Goal: Check status: Check status

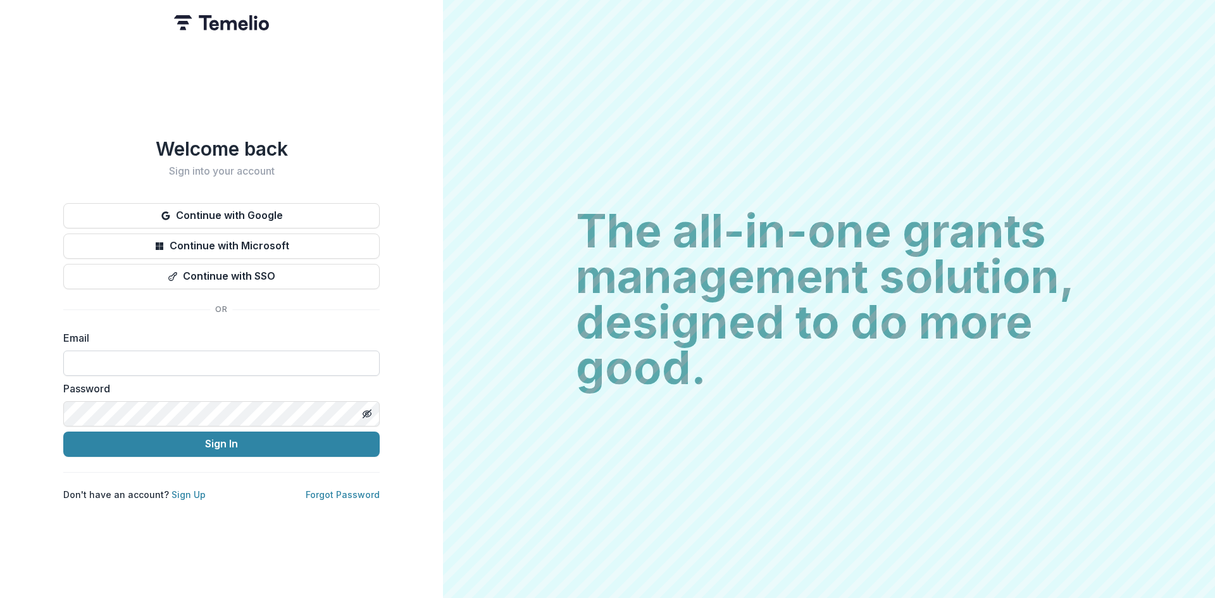
drag, startPoint x: 203, startPoint y: 359, endPoint x: 206, endPoint y: 353, distance: 6.5
click at [203, 359] on input at bounding box center [221, 363] width 316 height 25
type input "**********"
click at [153, 434] on button "Sign In" at bounding box center [221, 444] width 316 height 25
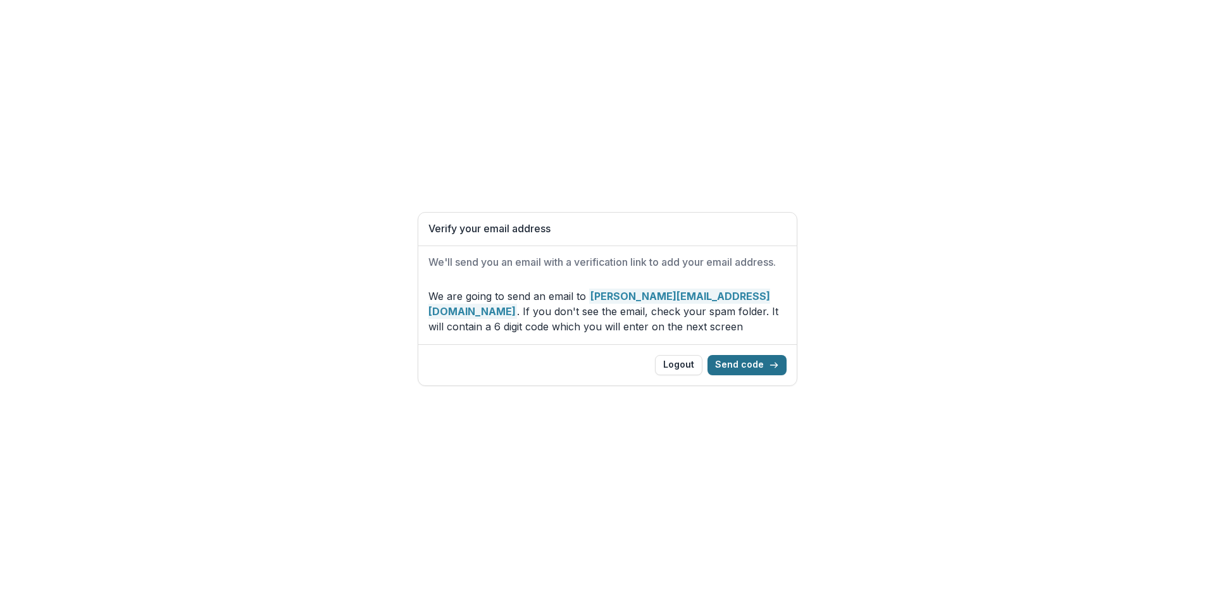
click at [737, 368] on button "Send code" at bounding box center [747, 365] width 79 height 20
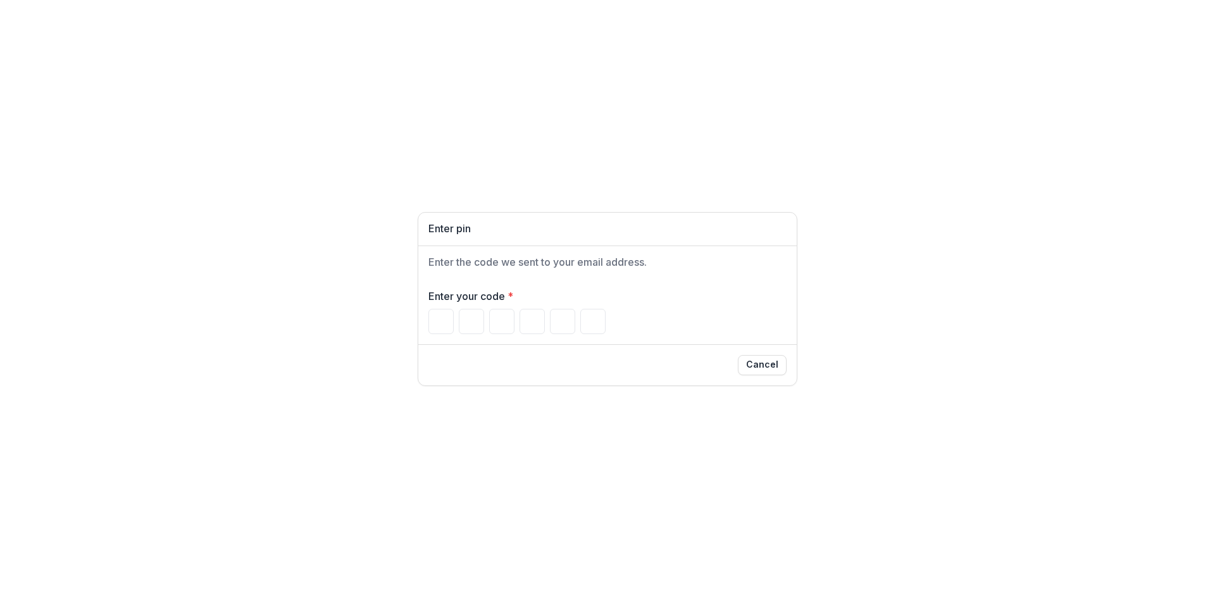
type input "*"
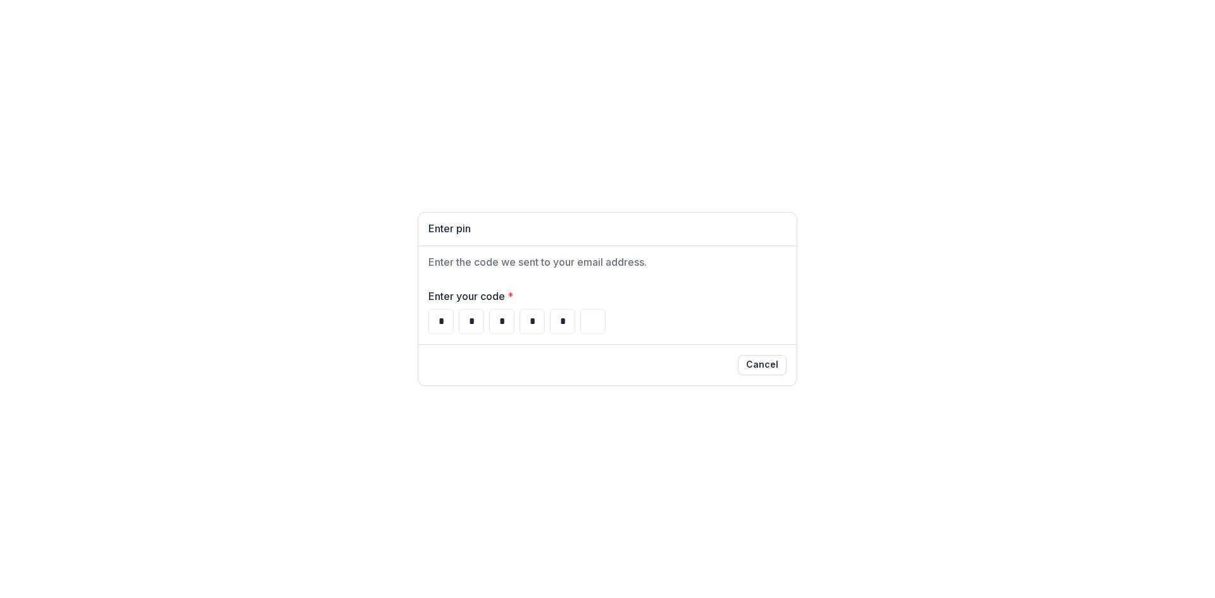
type input "*"
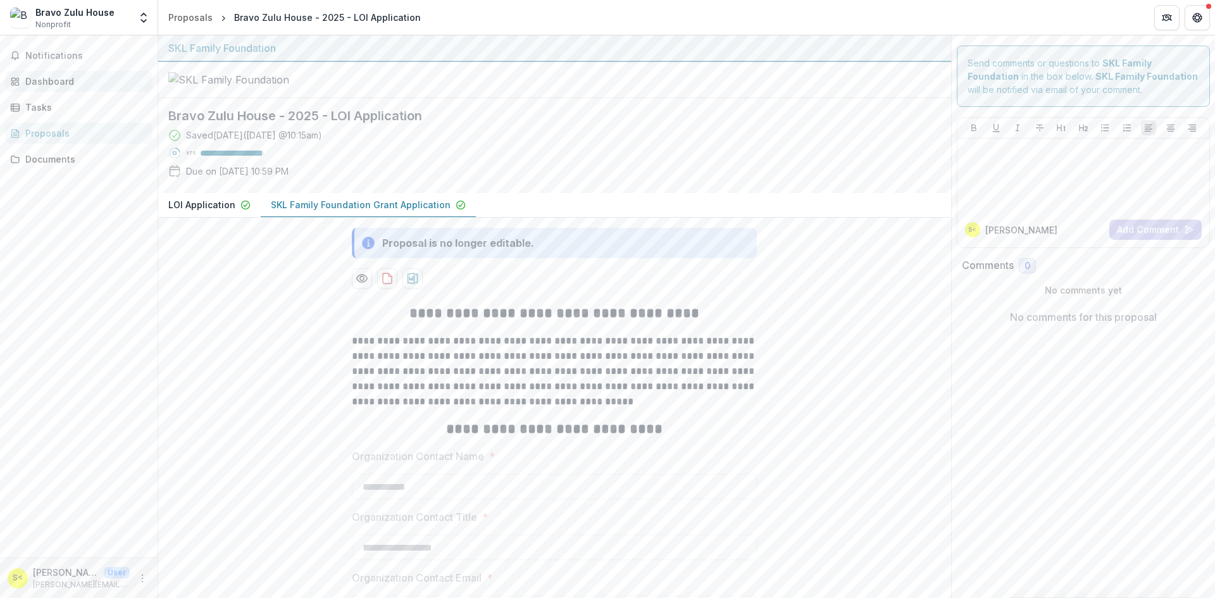
click at [45, 75] on div "Dashboard" at bounding box center [83, 81] width 117 height 13
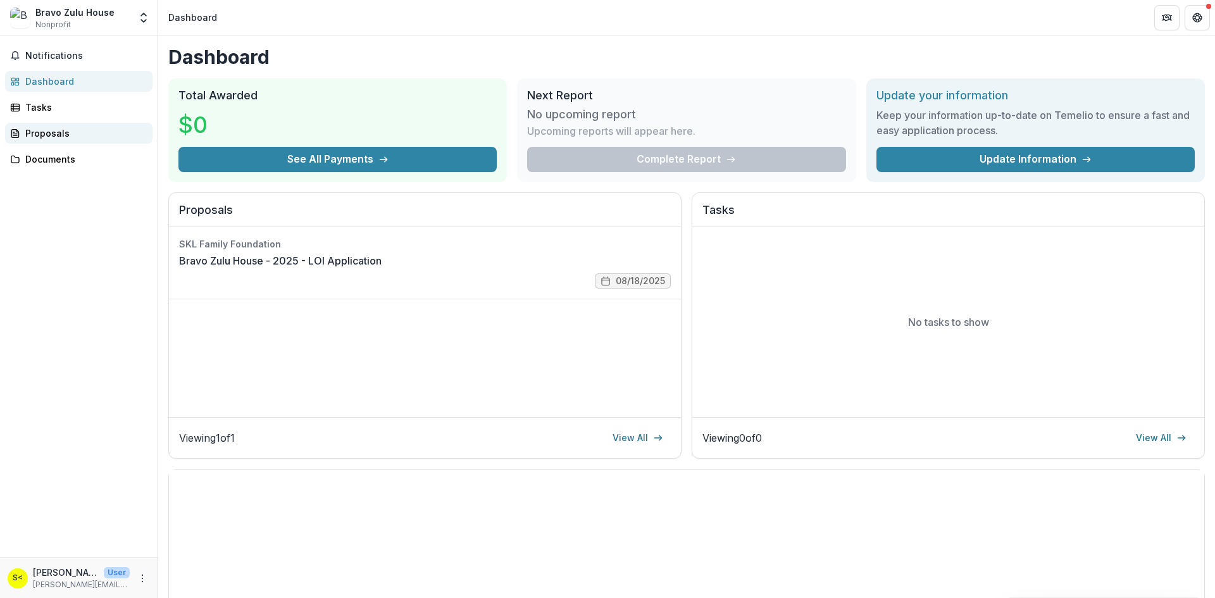
click at [56, 141] on link "Proposals" at bounding box center [78, 133] width 147 height 21
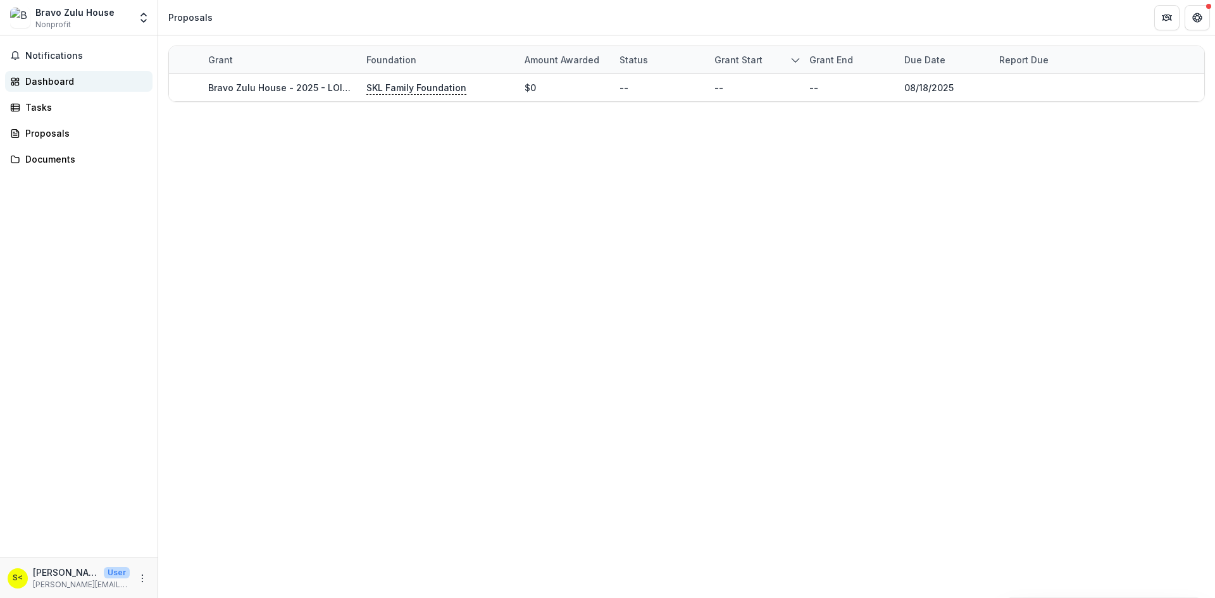
click at [52, 87] on div "Dashboard" at bounding box center [83, 81] width 117 height 13
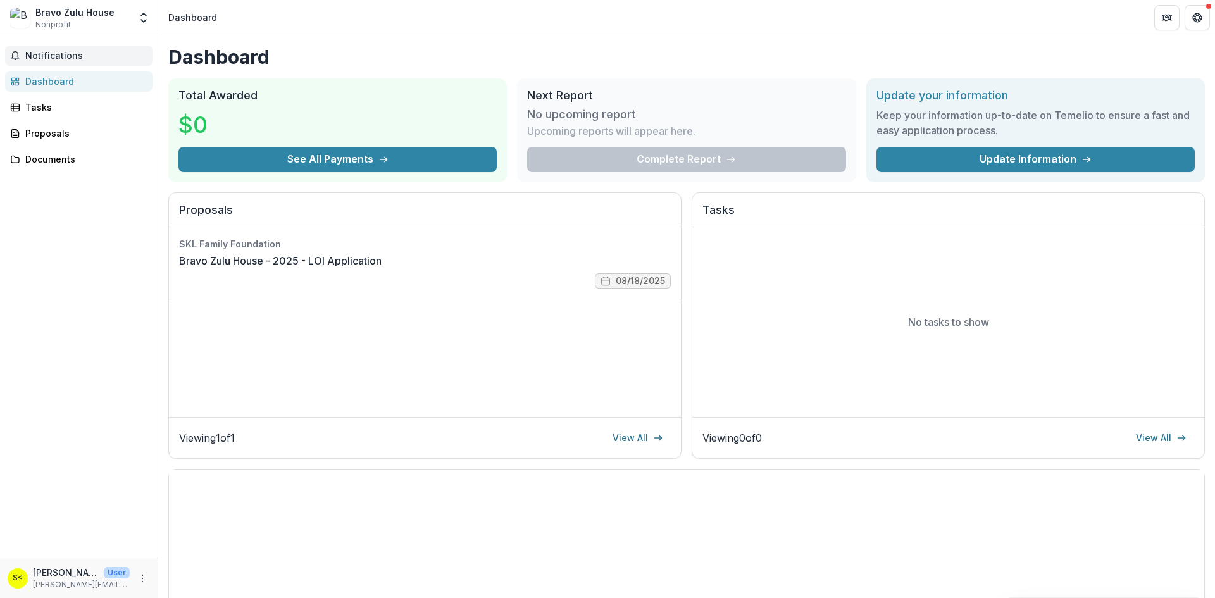
click at [57, 56] on span "Notifications" at bounding box center [86, 56] width 122 height 11
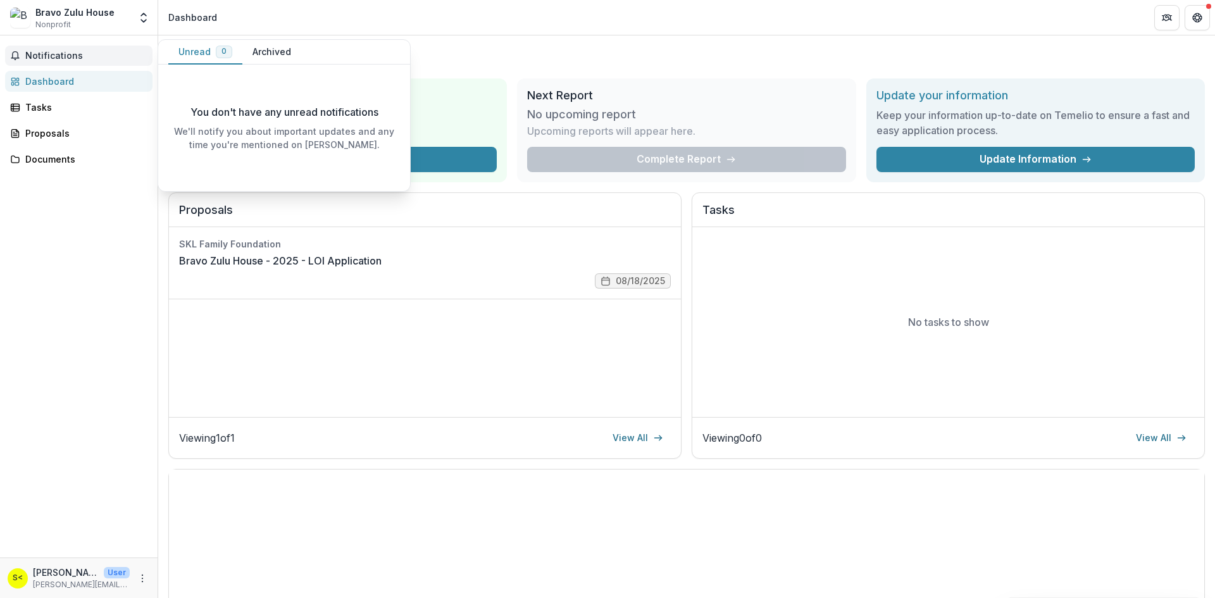
click at [58, 55] on span "Notifications" at bounding box center [86, 56] width 122 height 11
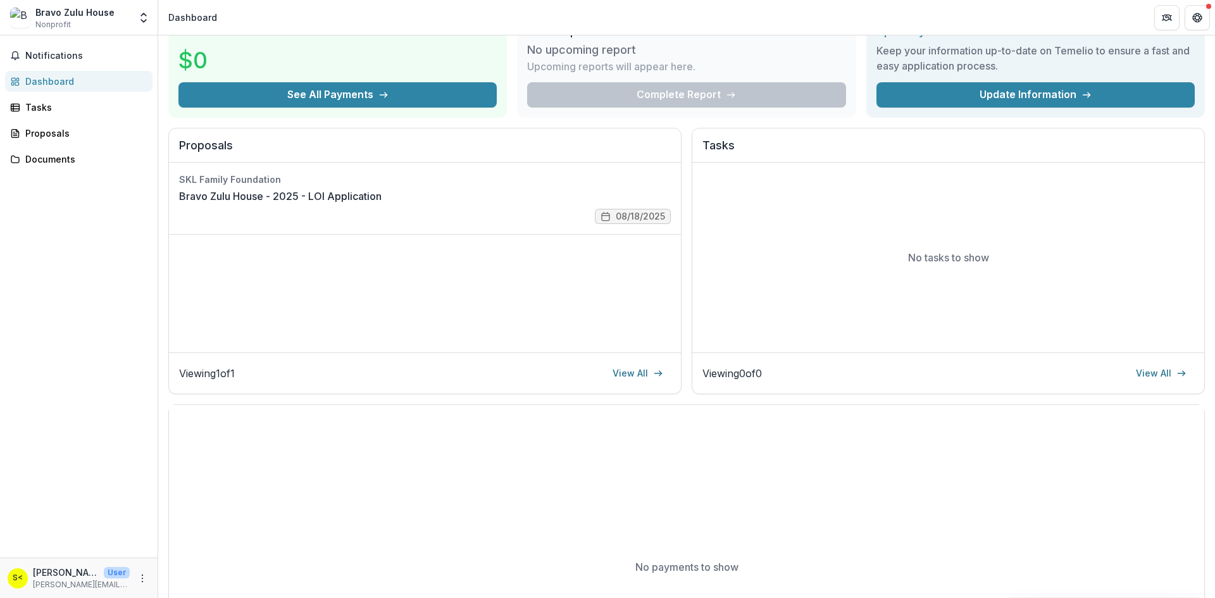
scroll to position [190, 0]
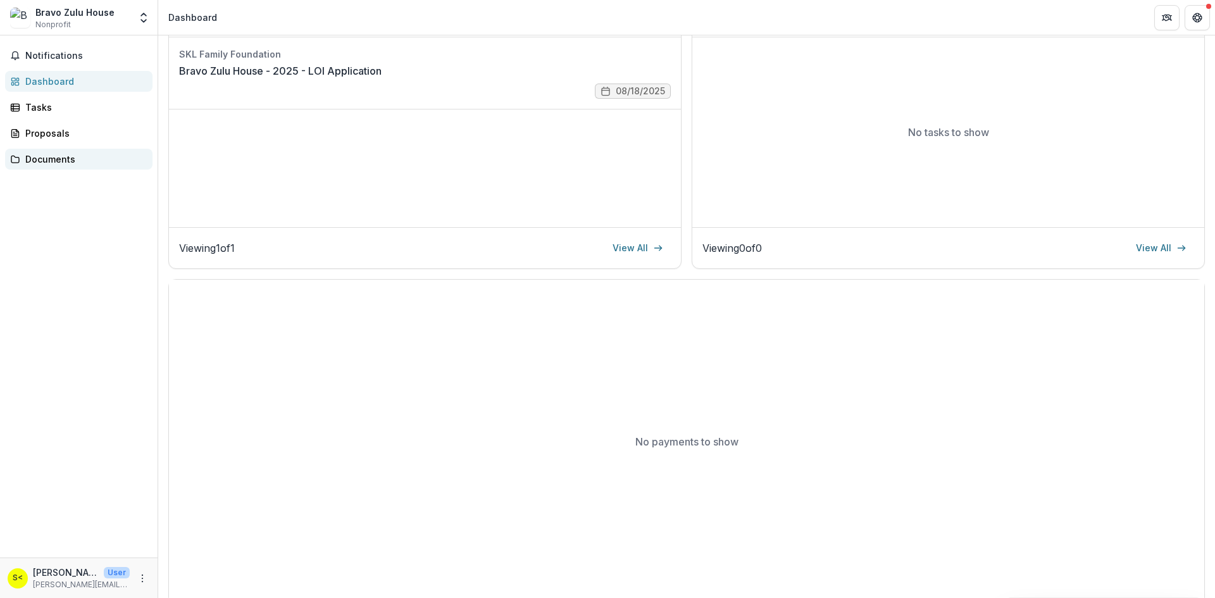
click at [44, 156] on div "Documents" at bounding box center [83, 159] width 117 height 13
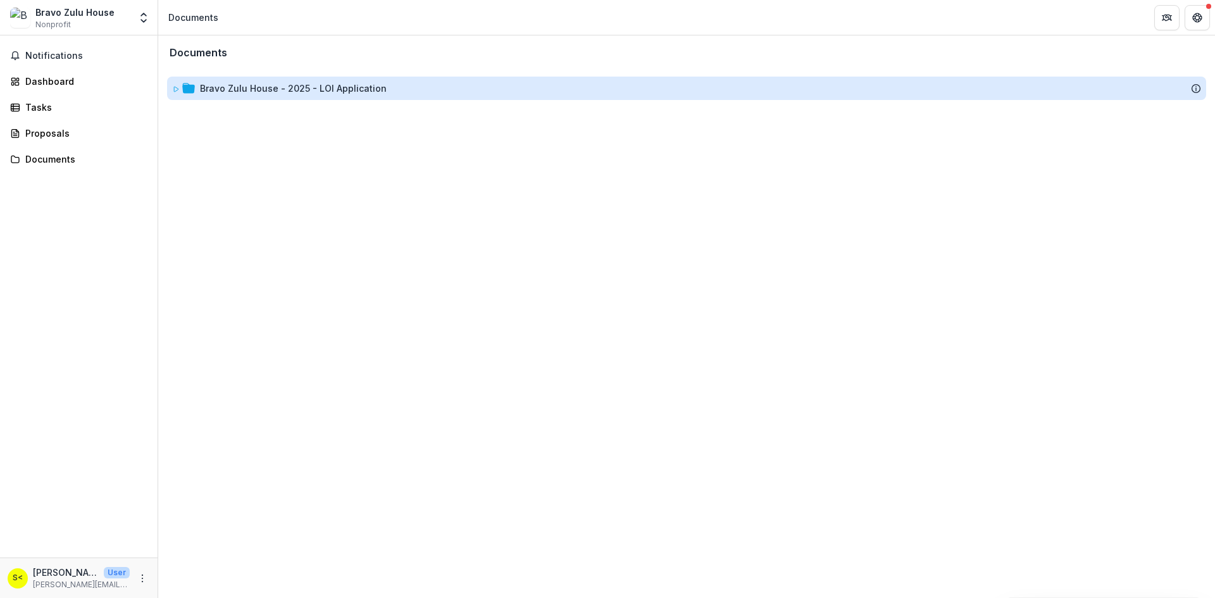
click at [248, 88] on div "Bravo Zulu House - 2025 - LOI Application" at bounding box center [293, 88] width 187 height 13
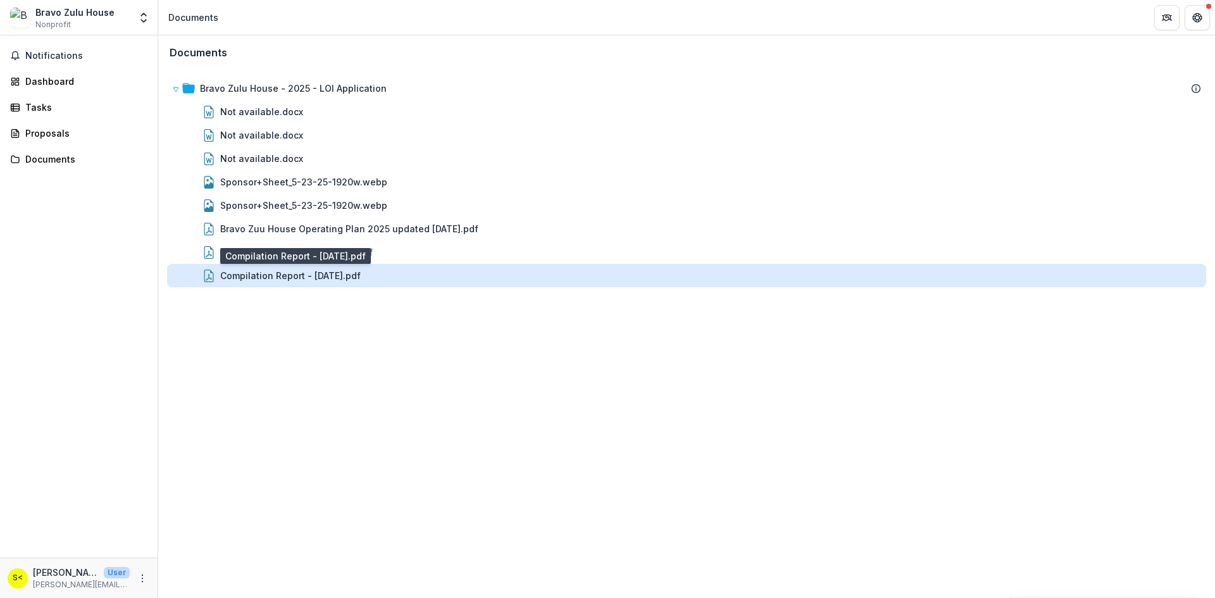
click at [253, 271] on div "Compilation Report - [DATE].pdf" at bounding box center [290, 275] width 141 height 13
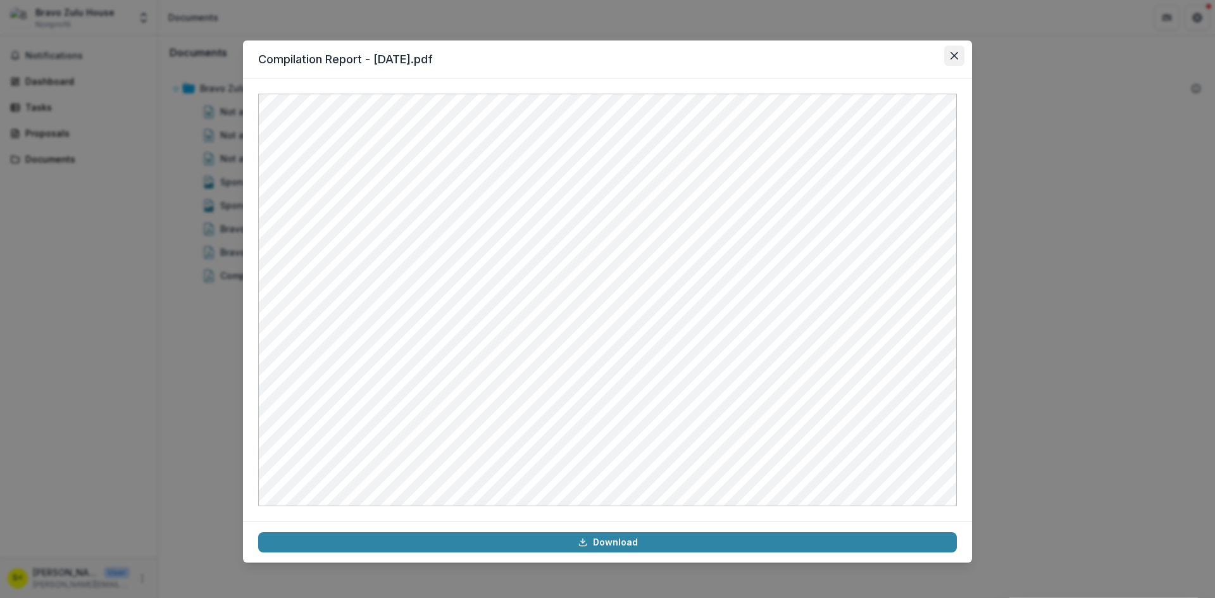
click at [956, 51] on button "Close" at bounding box center [954, 56] width 20 height 20
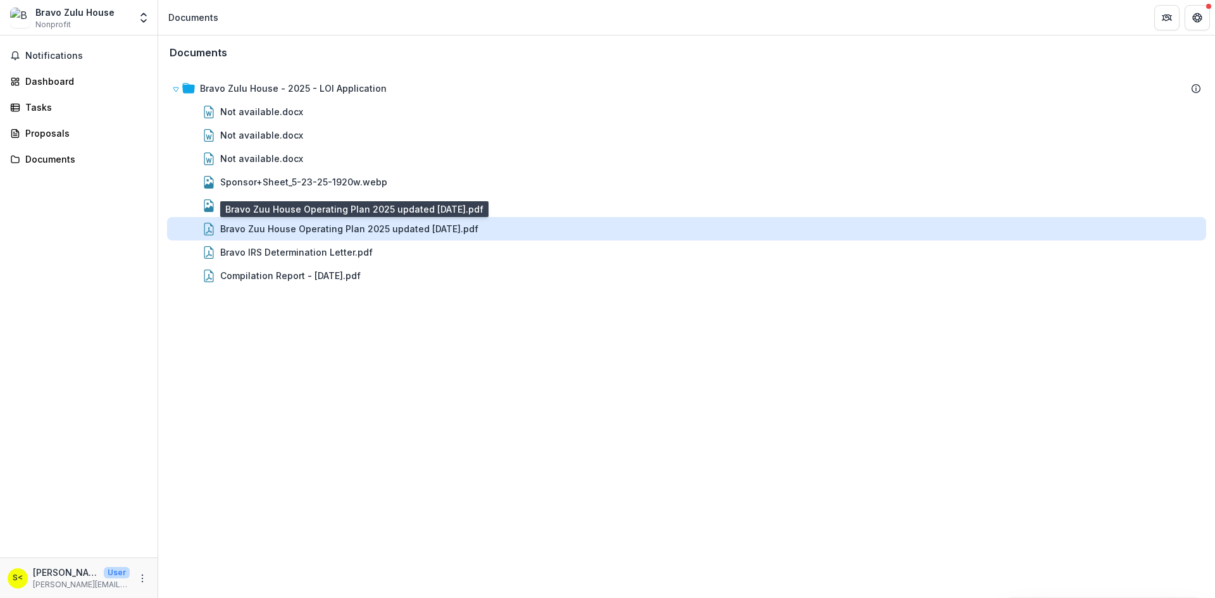
click at [263, 227] on div "Bravo Zuu House Operating Plan 2025 updated [DATE].pdf" at bounding box center [349, 228] width 258 height 13
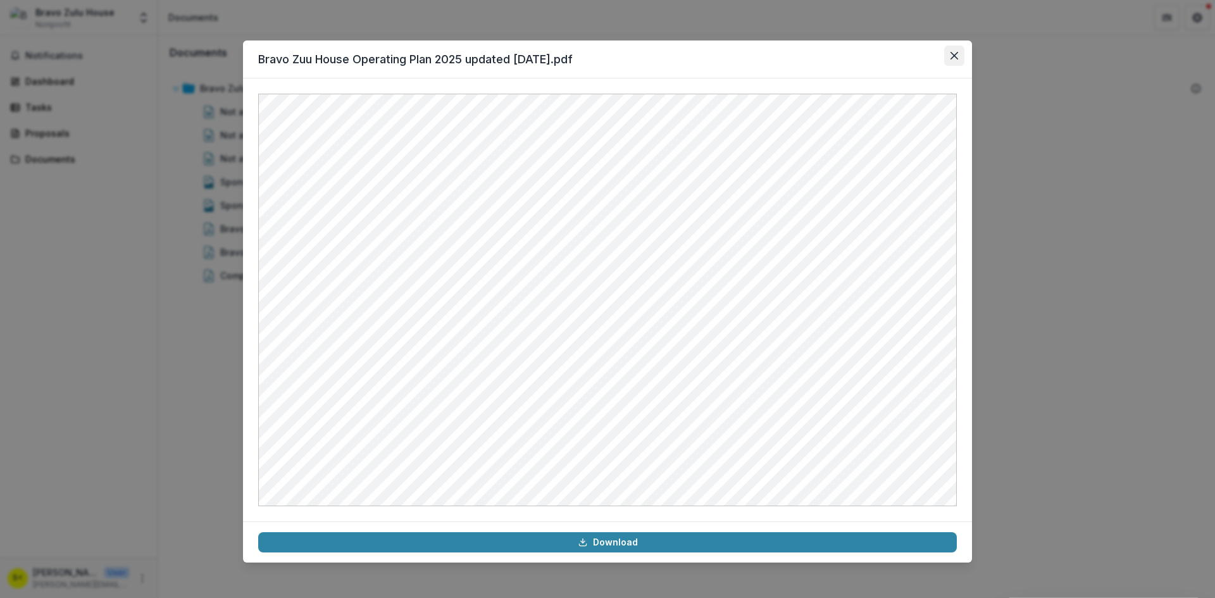
click at [958, 54] on button "Close" at bounding box center [954, 56] width 20 height 20
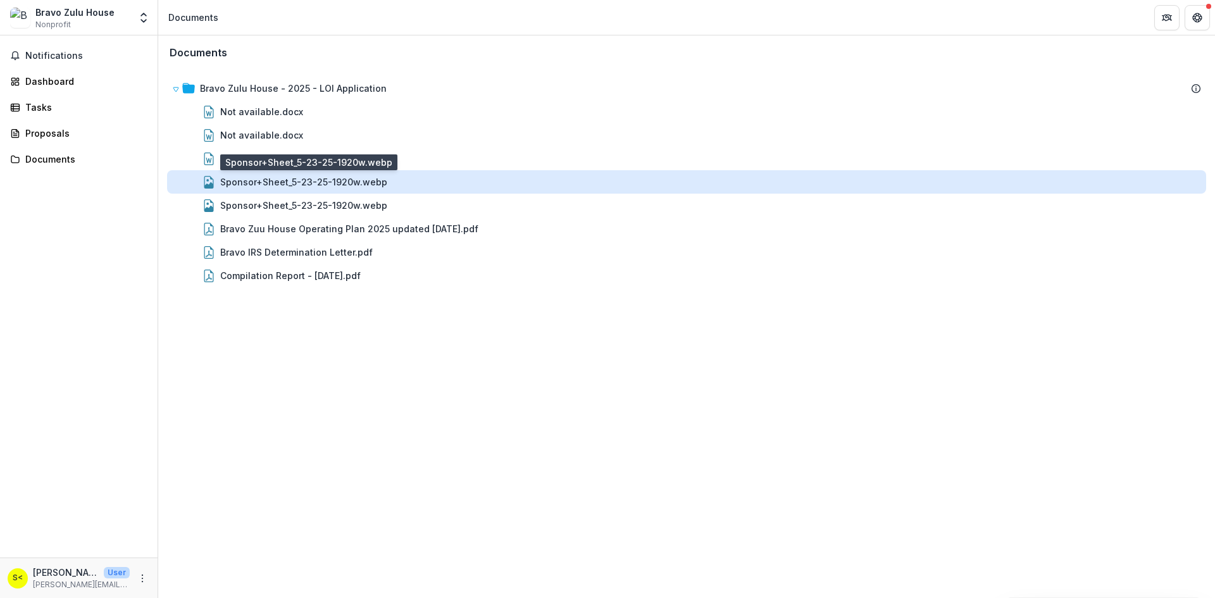
click at [246, 180] on div "Sponsor+Sheet_5-23-25-1920w.webp" at bounding box center [303, 181] width 167 height 13
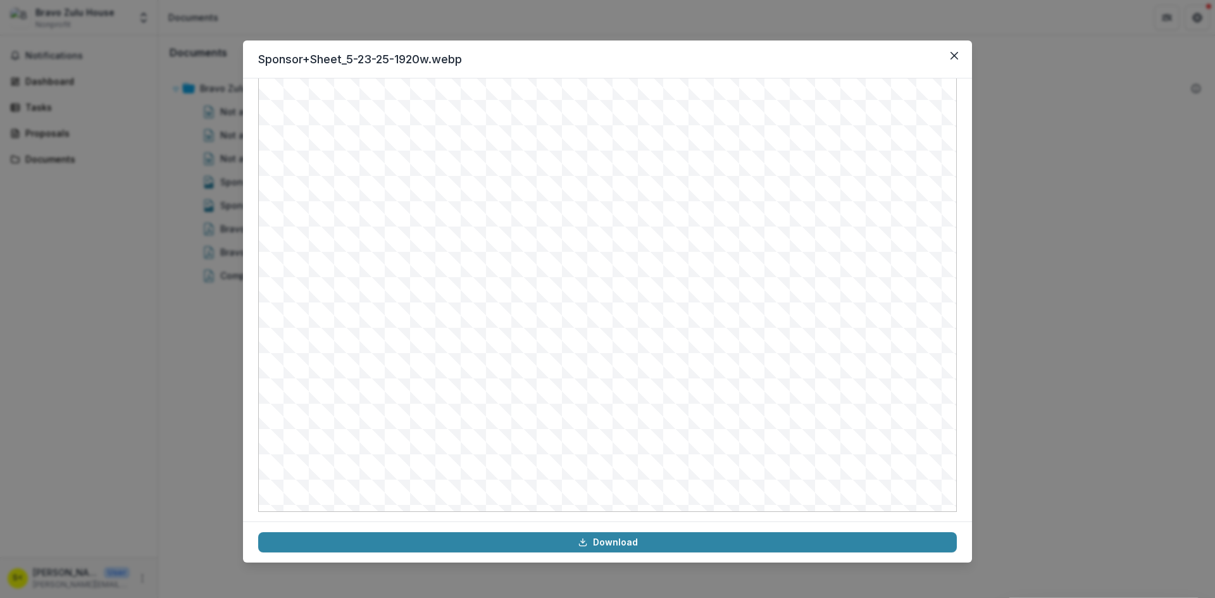
scroll to position [125, 0]
click at [951, 56] on icon "Close" at bounding box center [955, 56] width 8 height 8
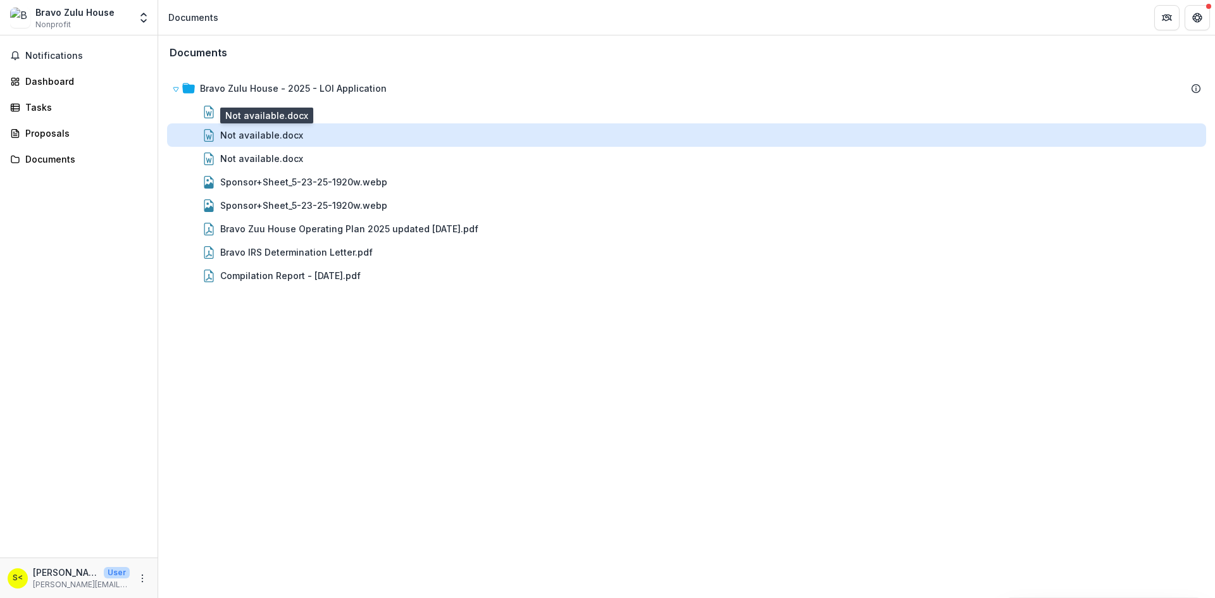
click at [251, 141] on div "Not available.docx" at bounding box center [261, 134] width 83 height 13
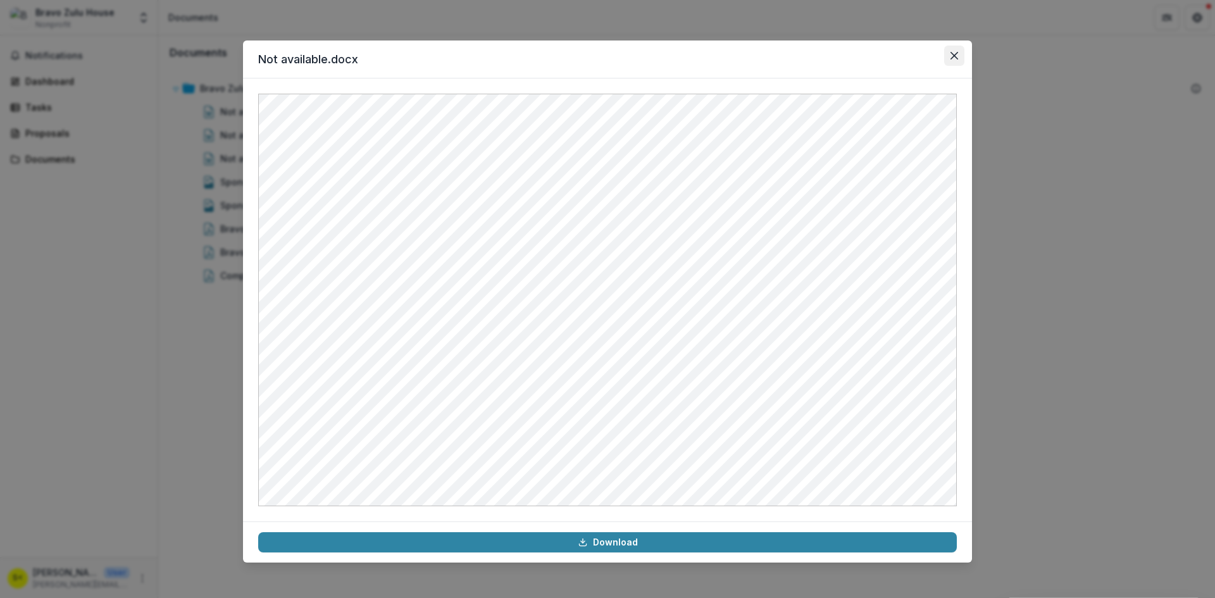
click at [960, 58] on button "Close" at bounding box center [954, 56] width 20 height 20
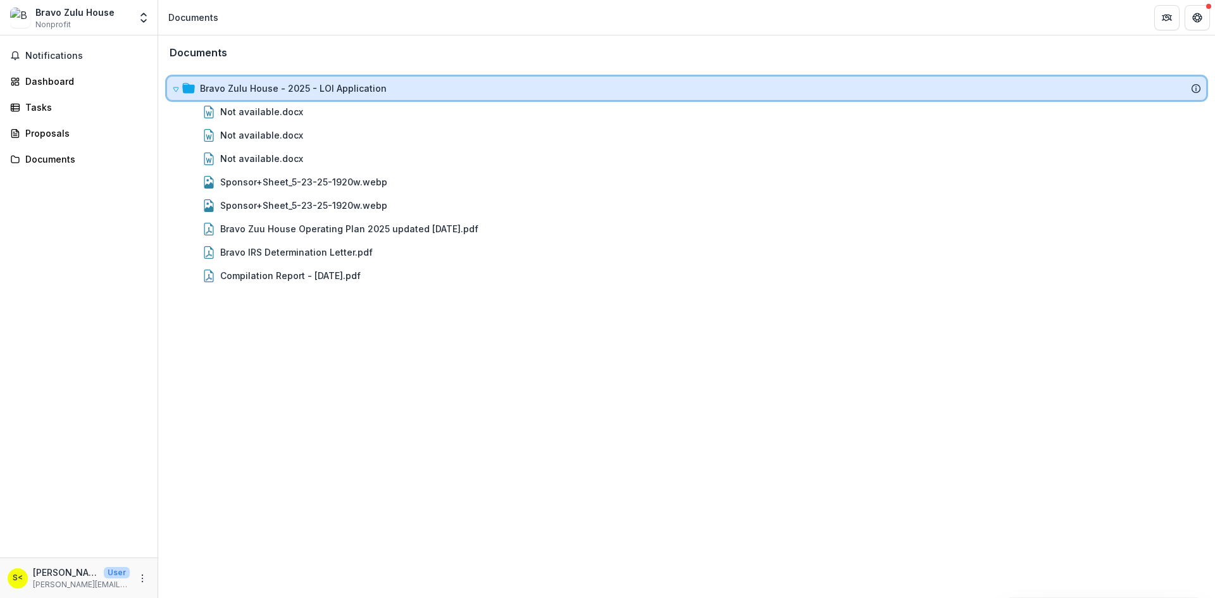
click at [171, 82] on div "Bravo Zulu House - 2025 - LOI Application" at bounding box center [686, 88] width 1039 height 23
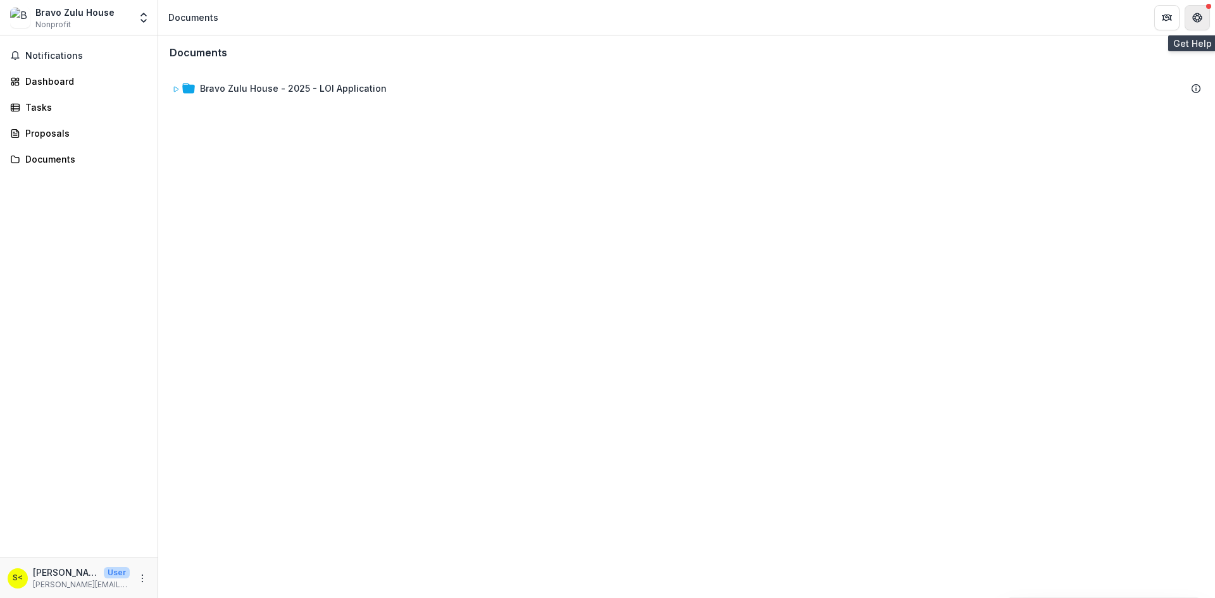
click at [1193, 22] on icon "Get Help" at bounding box center [1198, 18] width 10 height 10
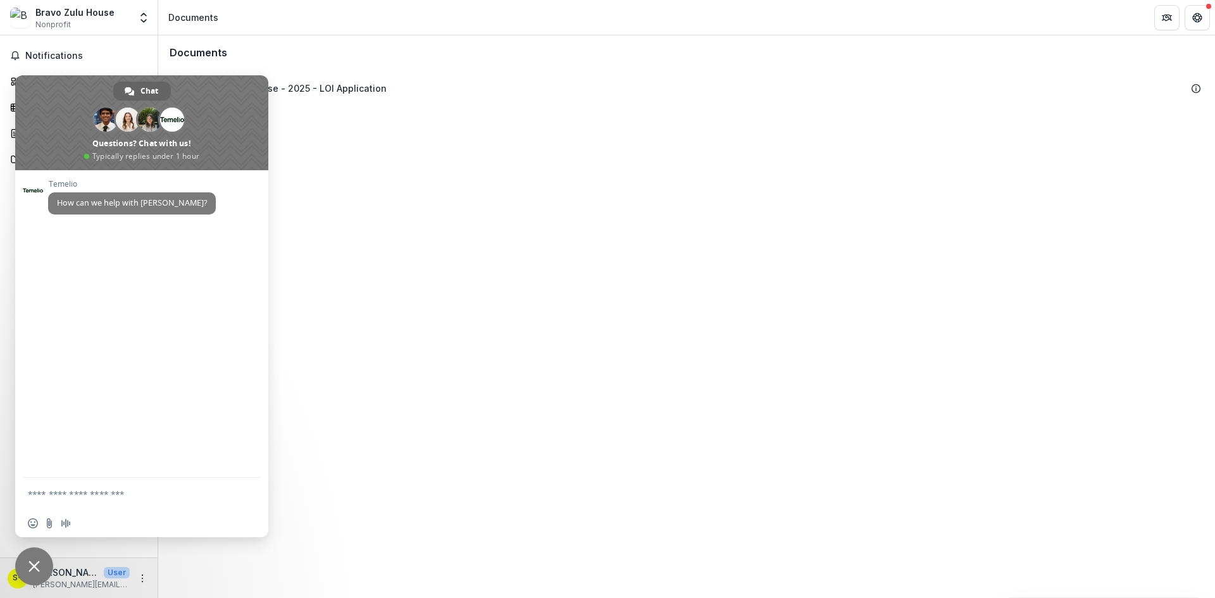
drag, startPoint x: 523, startPoint y: 406, endPoint x: 509, endPoint y: 378, distance: 31.7
click at [521, 399] on div "Documents Bravo Zulu House - 2025 - LOI Application To pick up a draggable item…" at bounding box center [686, 316] width 1057 height 563
click at [47, 51] on span "Notifications" at bounding box center [86, 56] width 122 height 11
click at [592, 126] on div "Documents Bravo Zulu House - 2025 - LOI Application To pick up a draggable item…" at bounding box center [686, 316] width 1057 height 563
click at [27, 562] on span "Close chat" at bounding box center [34, 567] width 38 height 38
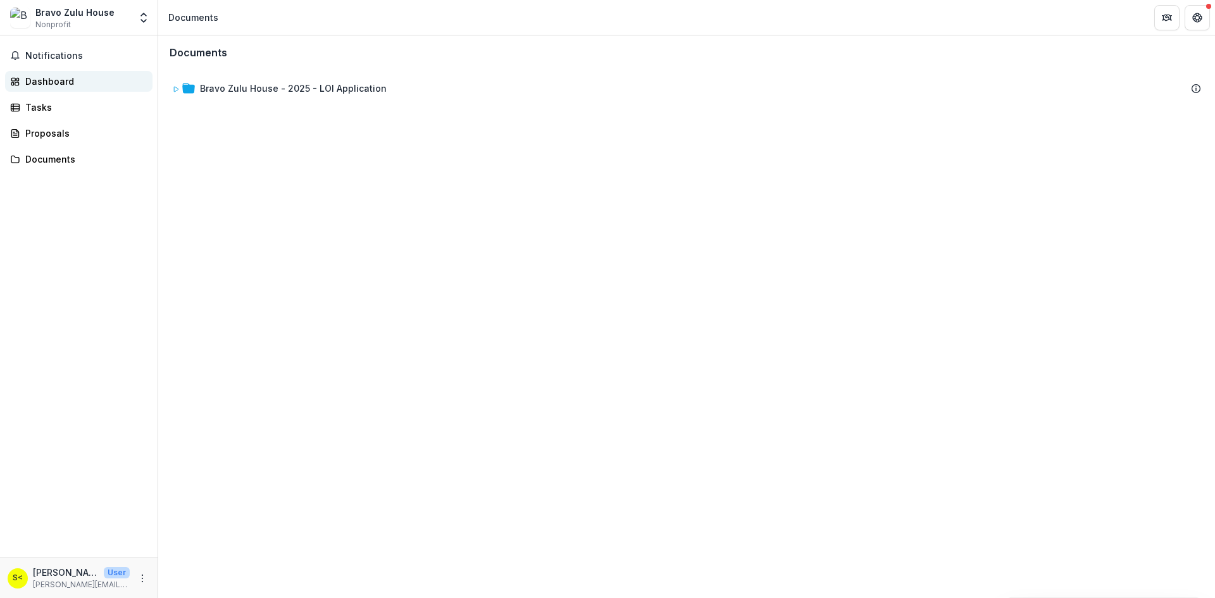
click at [53, 72] on link "Dashboard" at bounding box center [78, 81] width 147 height 21
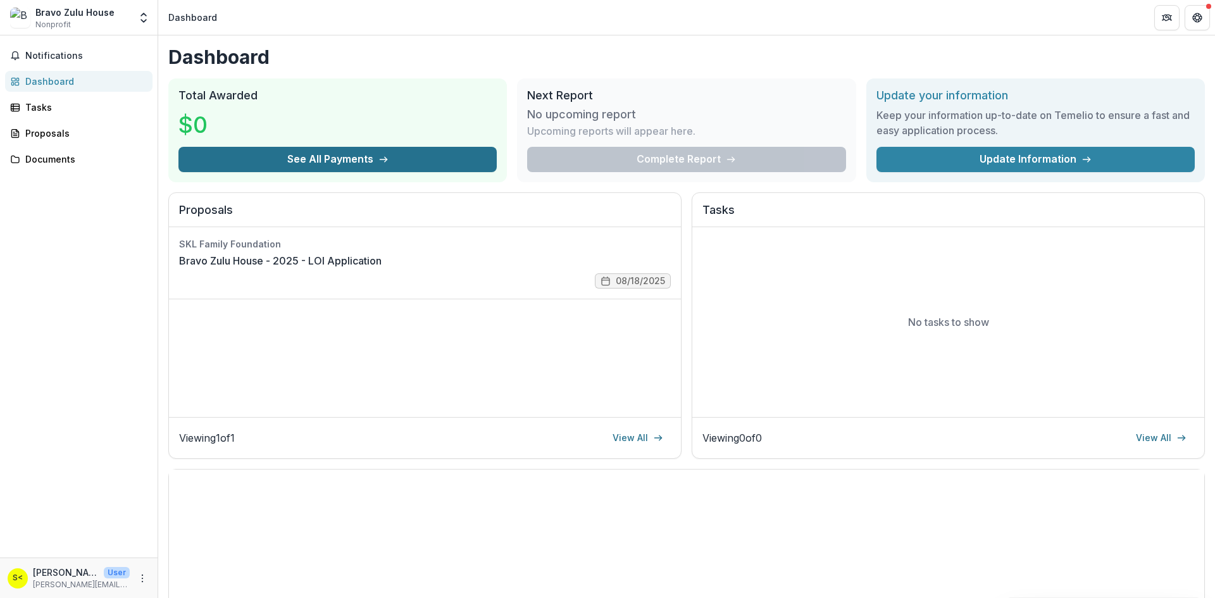
click at [317, 157] on button "See All Payments" at bounding box center [337, 159] width 318 height 25
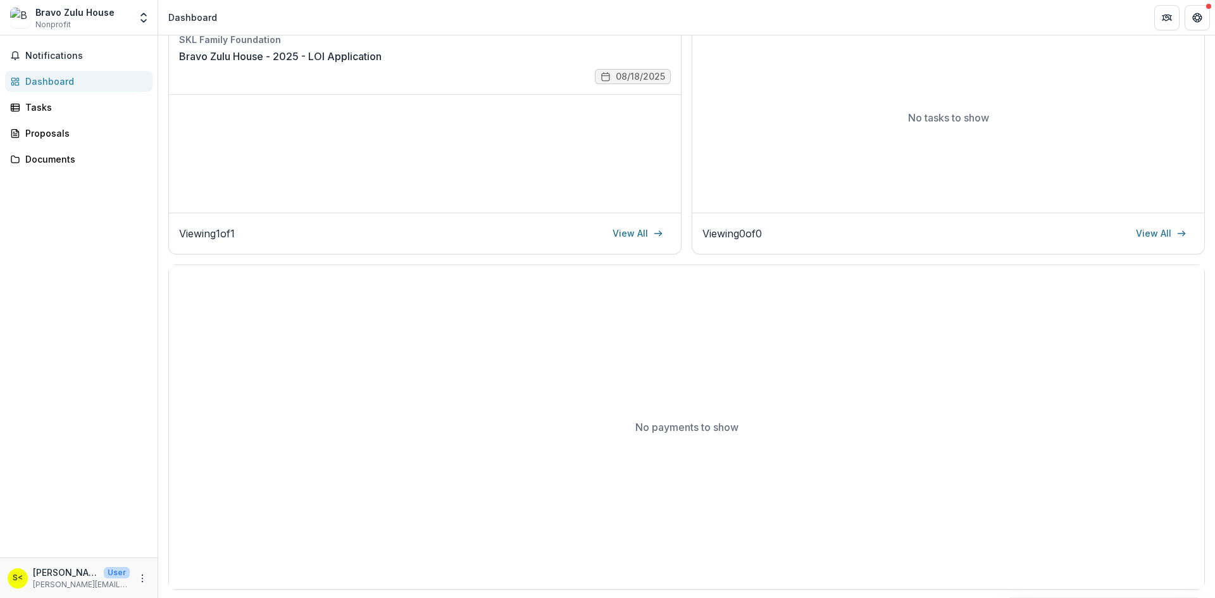
scroll to position [206, 0]
